Goal: Find specific page/section: Find specific page/section

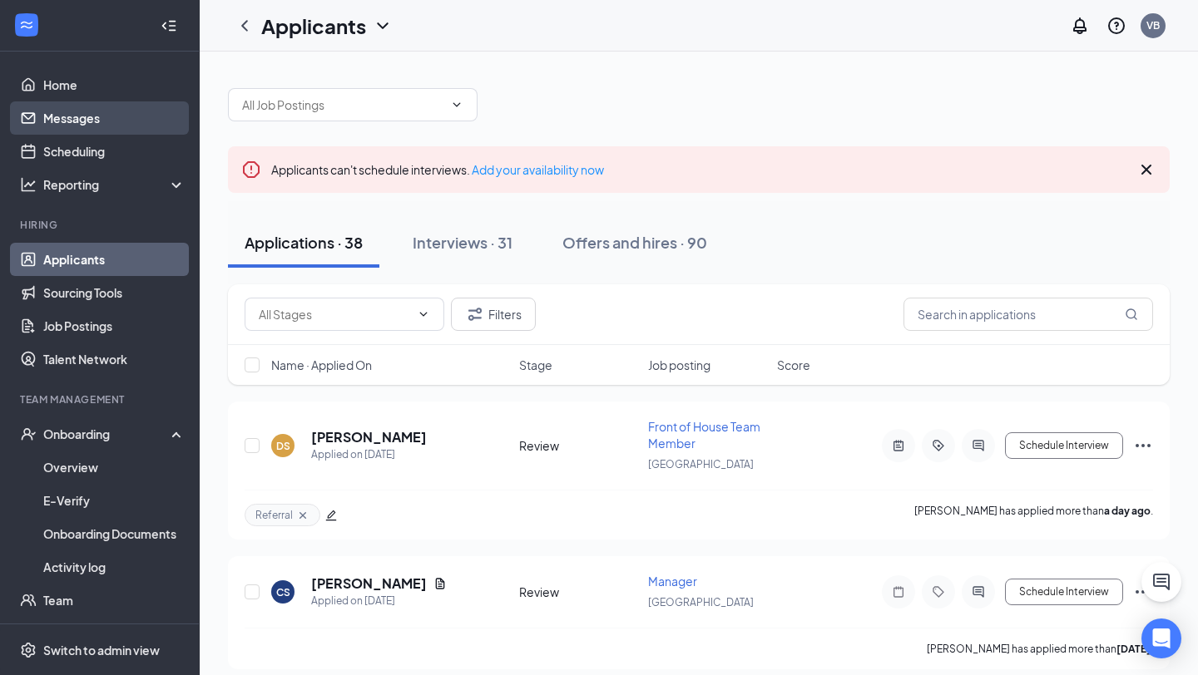
click at [83, 124] on link "Messages" at bounding box center [114, 117] width 142 height 33
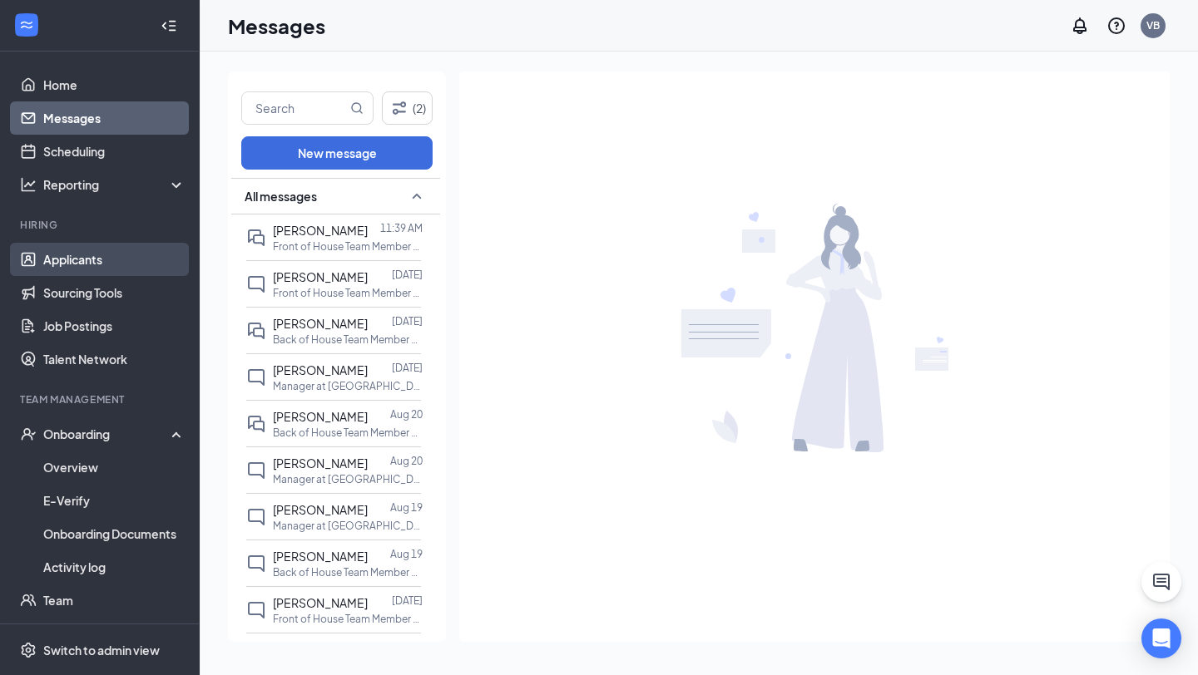
click at [106, 257] on link "Applicants" at bounding box center [114, 259] width 142 height 33
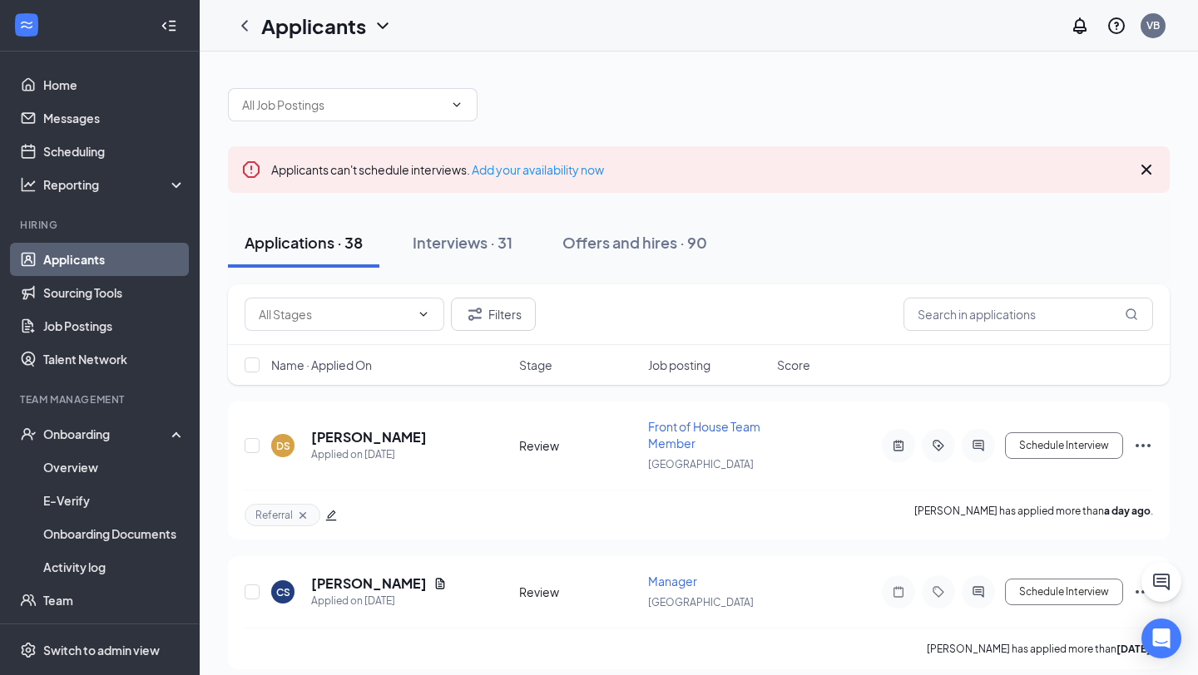
click at [96, 255] on link "Applicants" at bounding box center [114, 259] width 142 height 33
click at [97, 260] on link "Applicants" at bounding box center [114, 259] width 142 height 33
click at [113, 156] on link "Scheduling" at bounding box center [114, 151] width 142 height 33
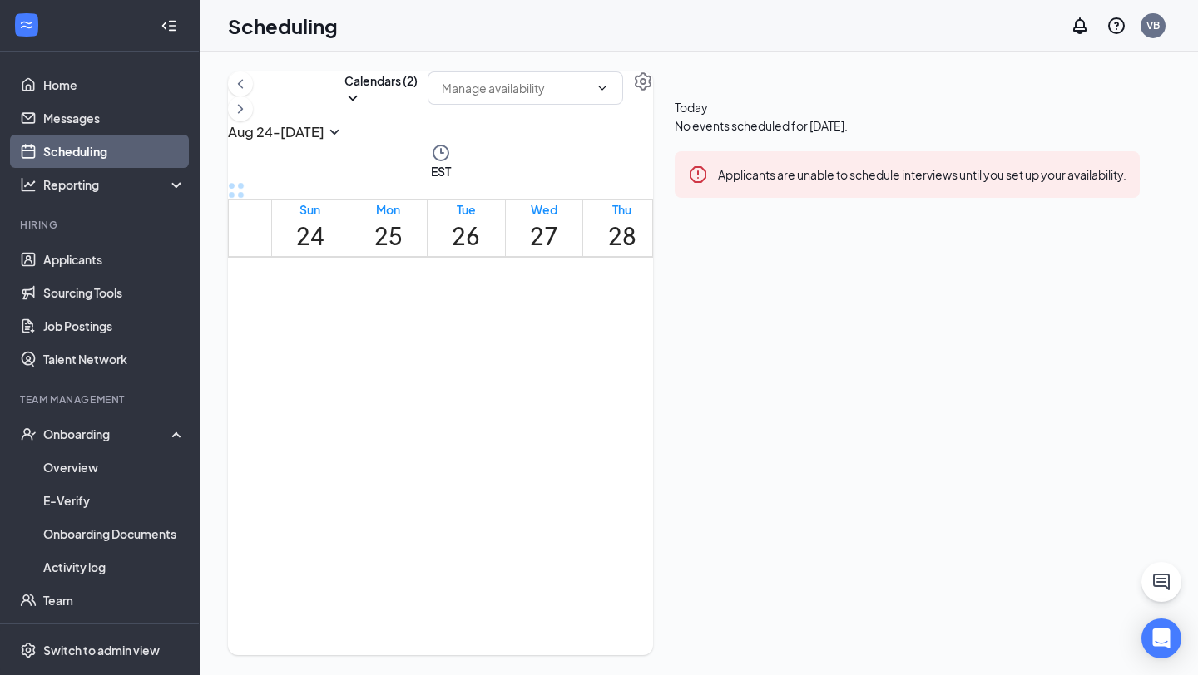
scroll to position [1027, 0]
click at [76, 265] on link "Applicants" at bounding box center [114, 259] width 142 height 33
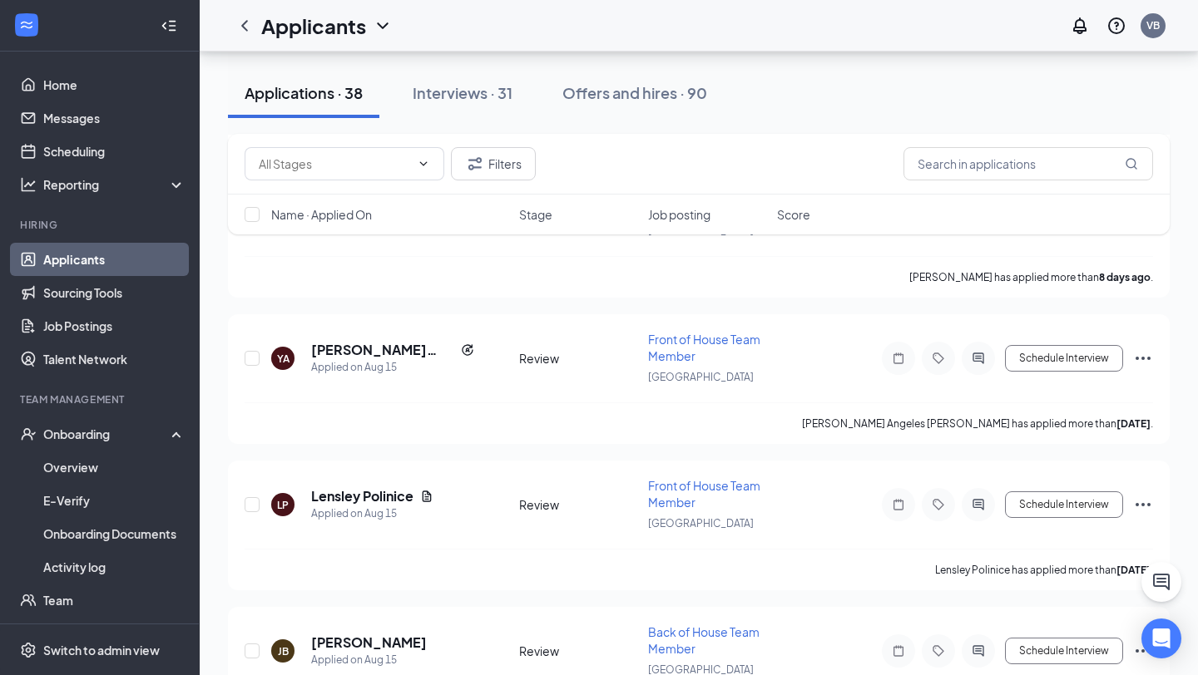
scroll to position [640, 0]
